Goal: Navigation & Orientation: Find specific page/section

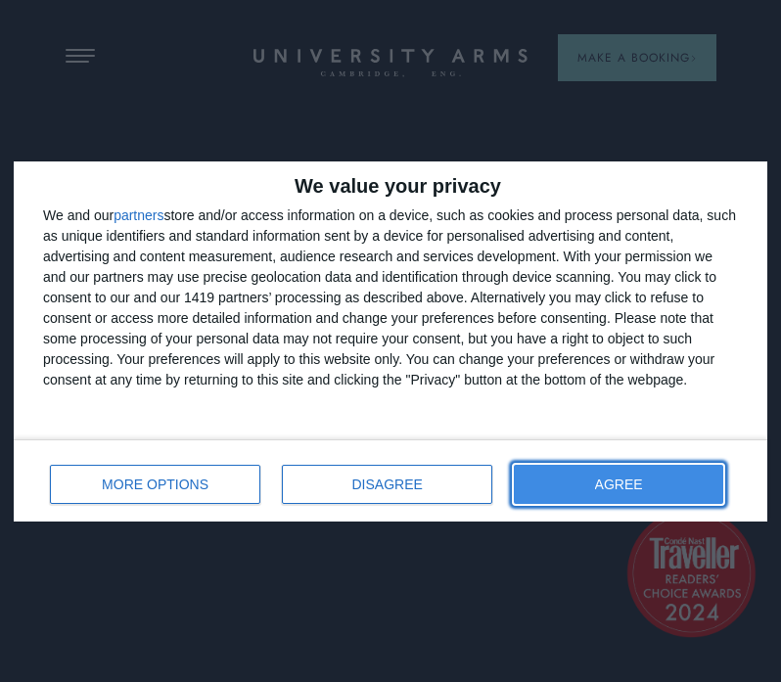
click at [611, 486] on span "AGREE" at bounding box center [619, 484] width 48 height 14
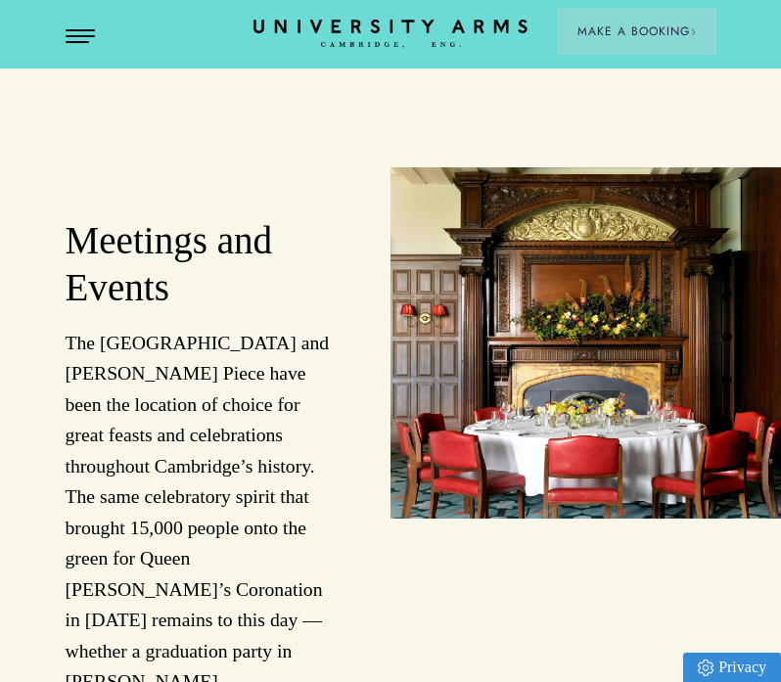
scroll to position [3125, 0]
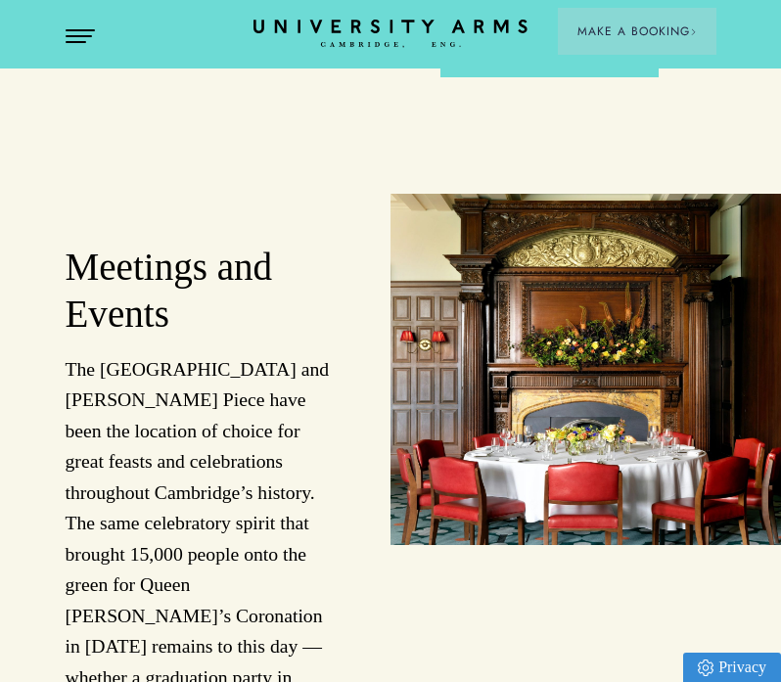
click at [74, 35] on span "Open Menu" at bounding box center [73, 36] width 15 height 2
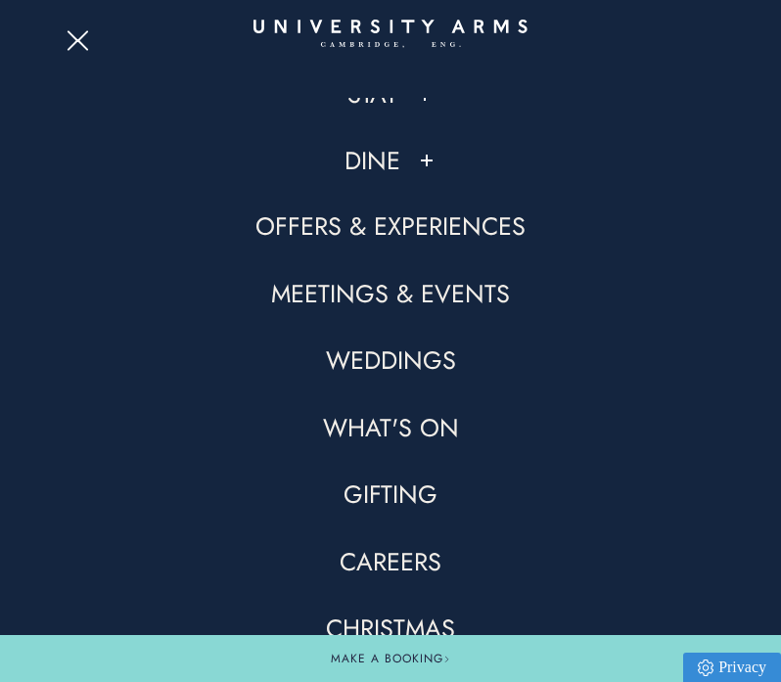
scroll to position [0, 0]
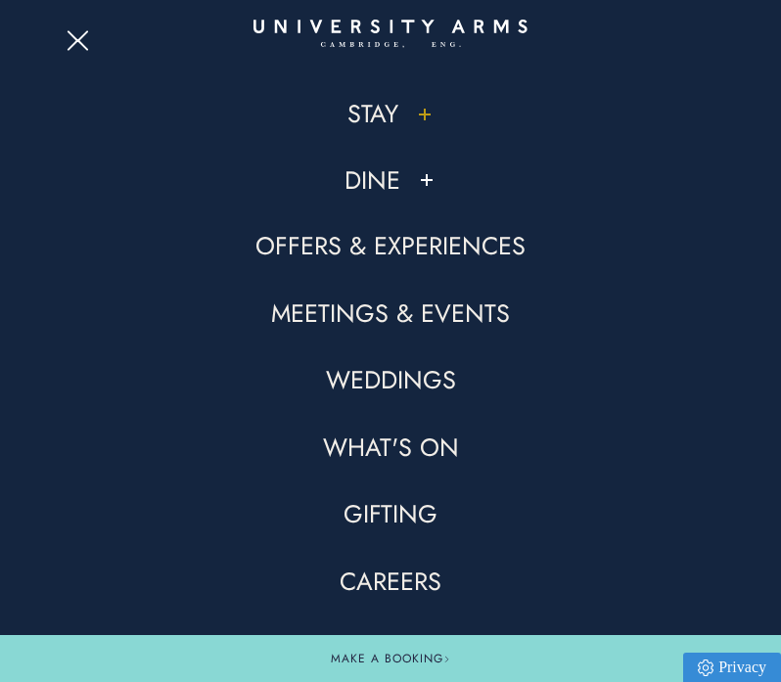
click at [422, 115] on button at bounding box center [425, 115] width 20 height 20
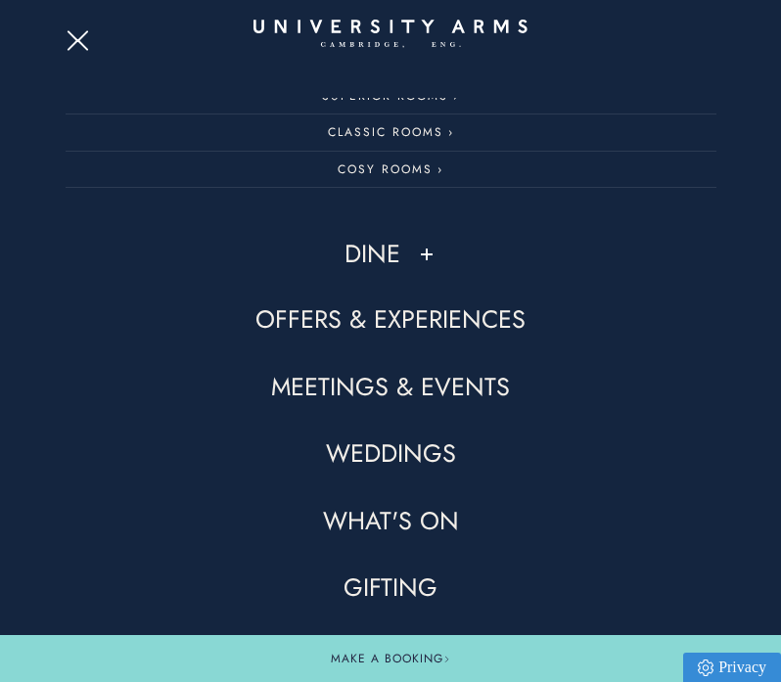
scroll to position [90, 0]
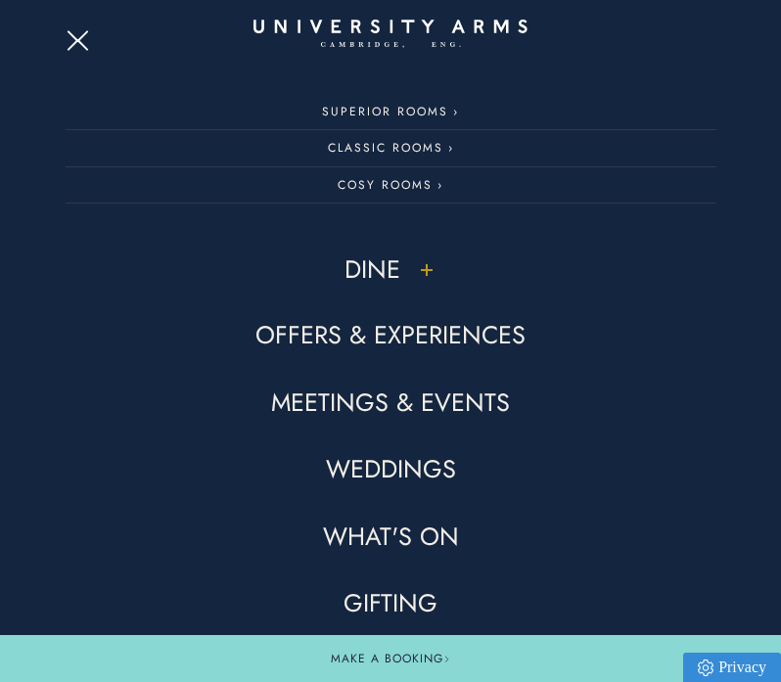
click at [430, 268] on button at bounding box center [427, 270] width 20 height 20
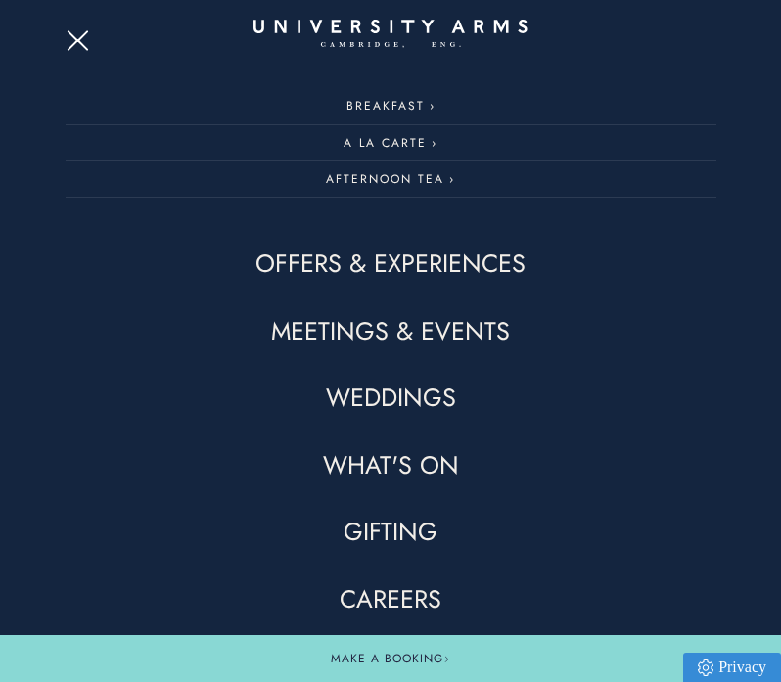
scroll to position [418, 0]
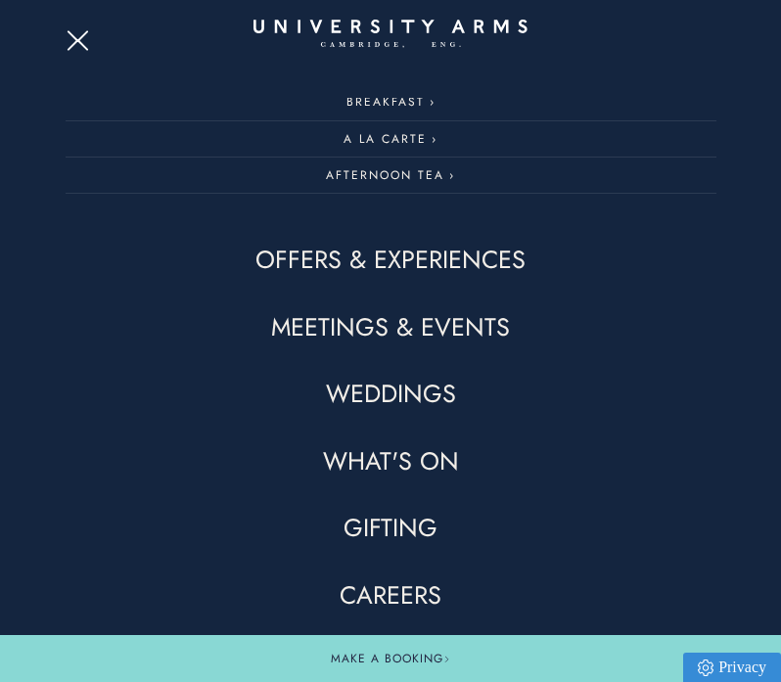
click at [442, 267] on link "Offers & Experiences" at bounding box center [390, 260] width 270 height 33
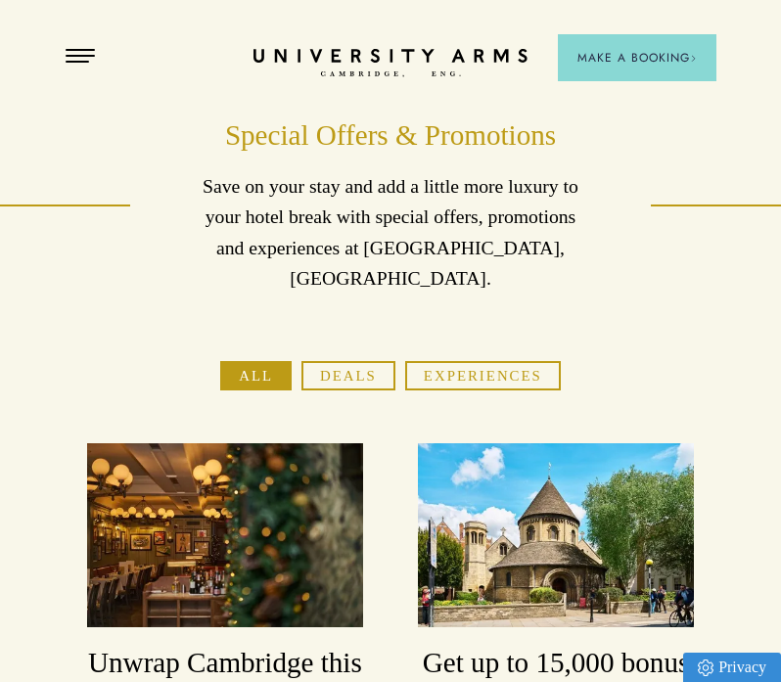
click at [99, 59] on div "Special Offers & Promotions Save on your stay and add a little more luxury to y…" at bounding box center [390, 147] width 781 height 294
click at [82, 54] on button "Open Menu" at bounding box center [80, 57] width 29 height 16
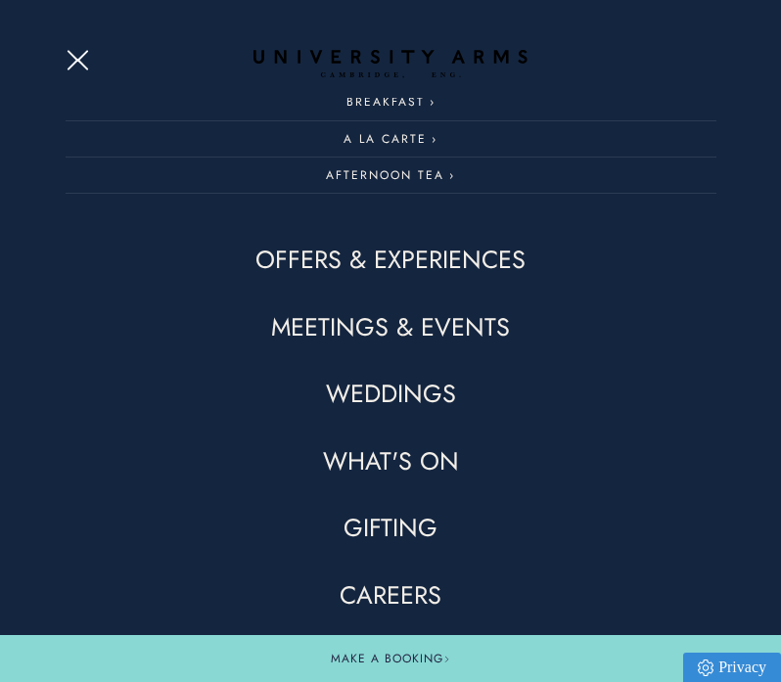
click at [393, 455] on link "What's On" at bounding box center [391, 461] width 136 height 33
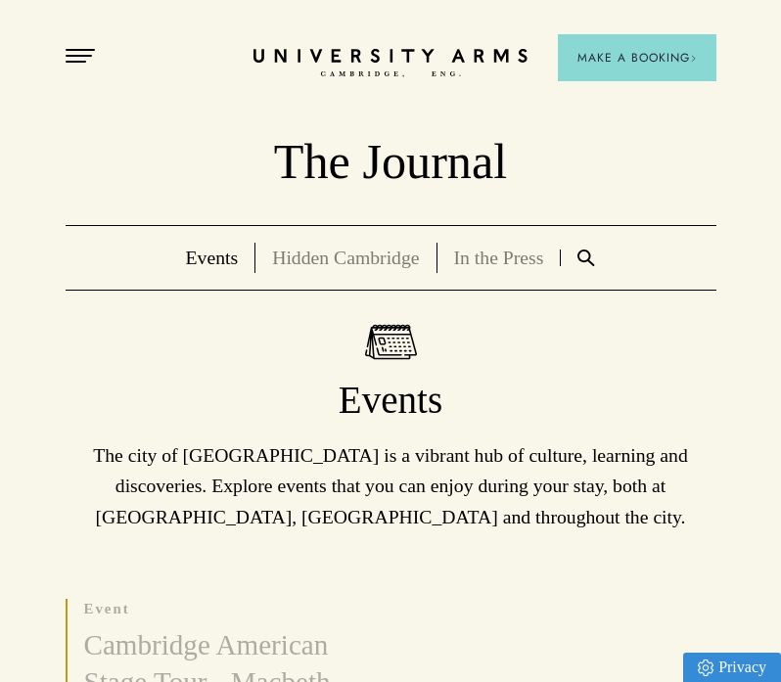
click at [71, 49] on span "Open Menu" at bounding box center [73, 50] width 15 height 2
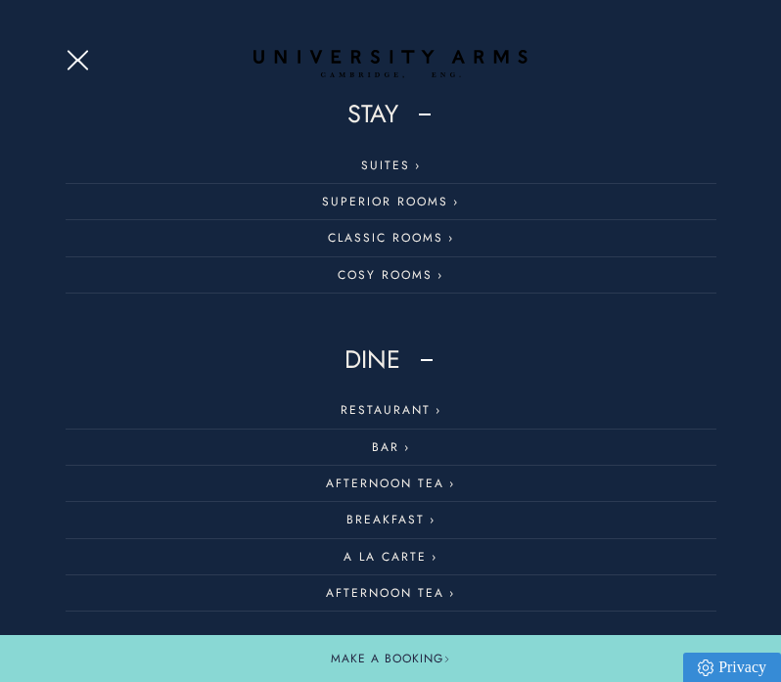
click at [82, 62] on button "Open Menu" at bounding box center [80, 57] width 29 height 16
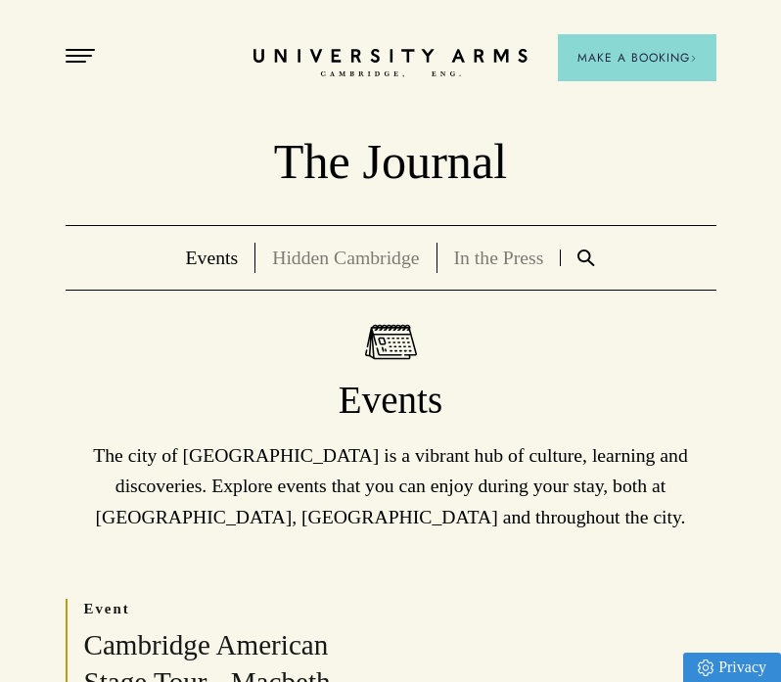
click at [74, 52] on button "Open Menu" at bounding box center [80, 57] width 29 height 16
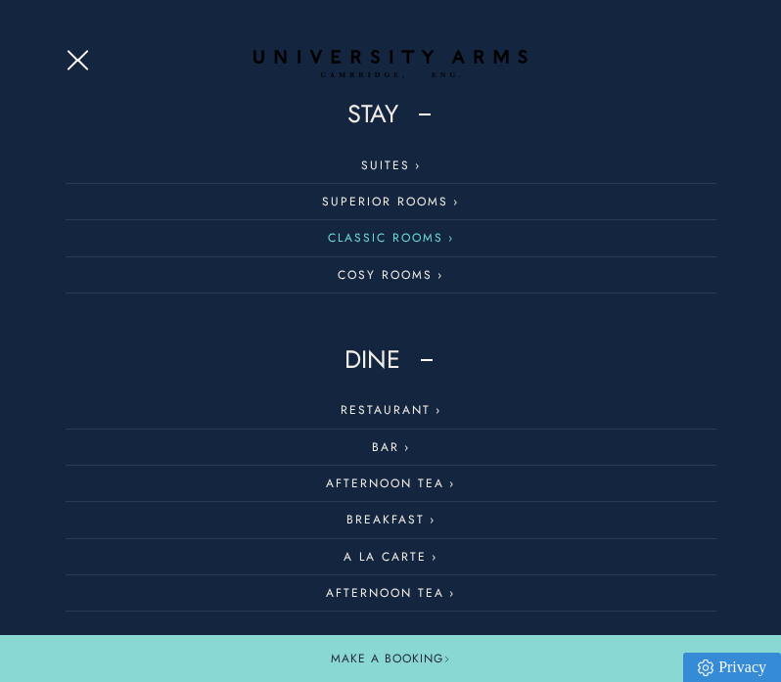
click at [397, 232] on link "Classic Rooms" at bounding box center [391, 238] width 651 height 36
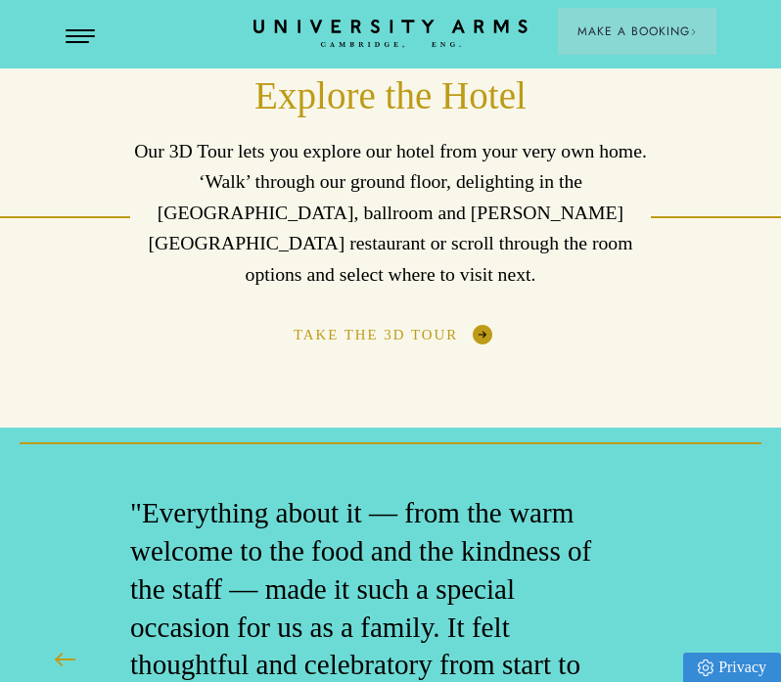
scroll to position [4175, 0]
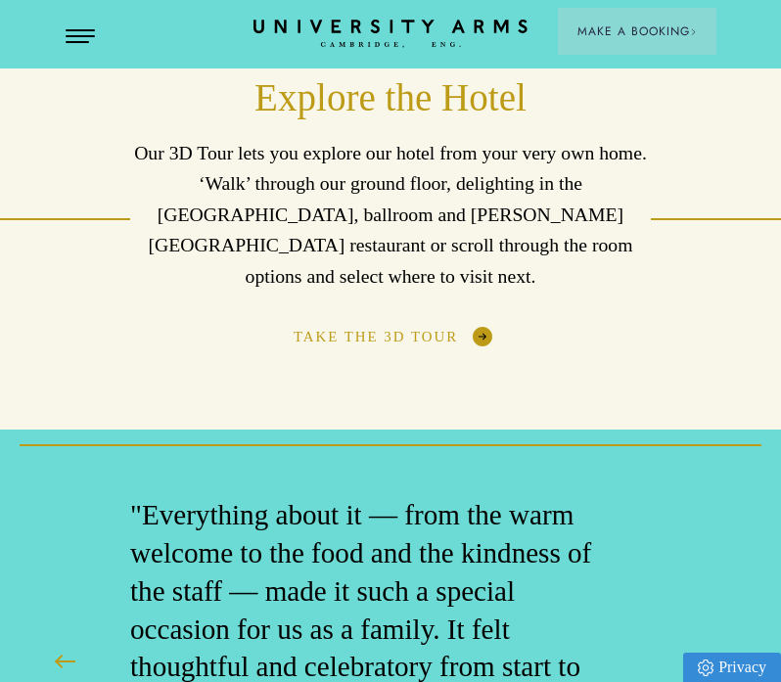
click at [376, 327] on link "Take The 3D Tour" at bounding box center [390, 337] width 194 height 20
